Goal: Task Accomplishment & Management: Complete application form

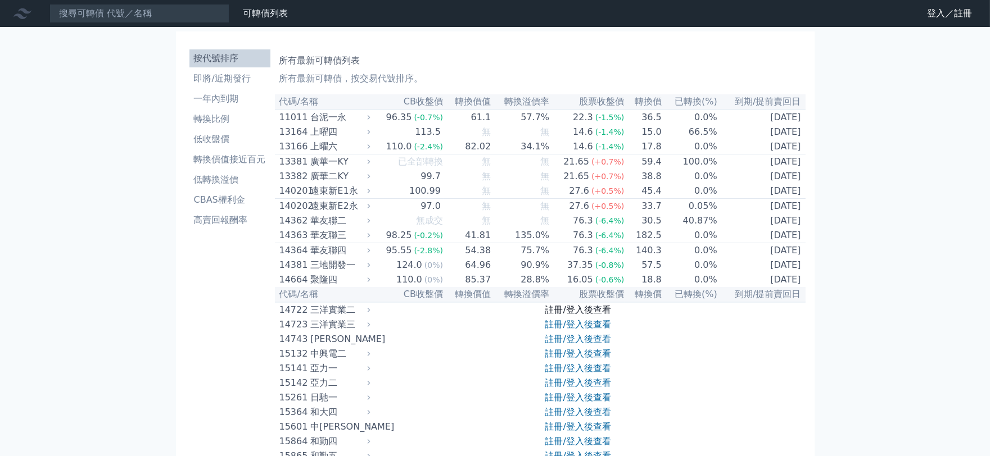
drag, startPoint x: 0, startPoint y: 0, endPoint x: 568, endPoint y: 323, distance: 653.0
click at [568, 315] on link "註冊/登入後查看" at bounding box center [578, 310] width 66 height 11
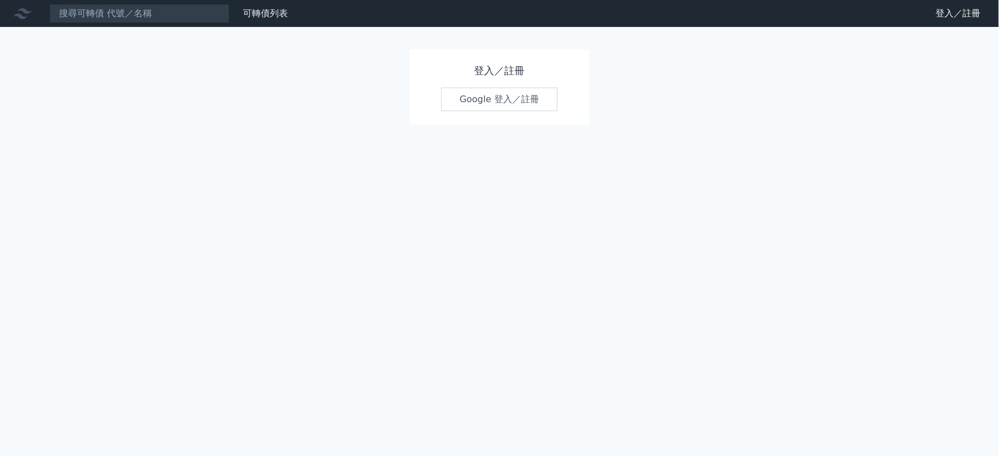
click at [486, 90] on link "Google 登入／註冊" at bounding box center [499, 100] width 117 height 24
click at [491, 103] on link "Google 登入／註冊" at bounding box center [499, 100] width 117 height 24
